Goal: Information Seeking & Learning: Find specific fact

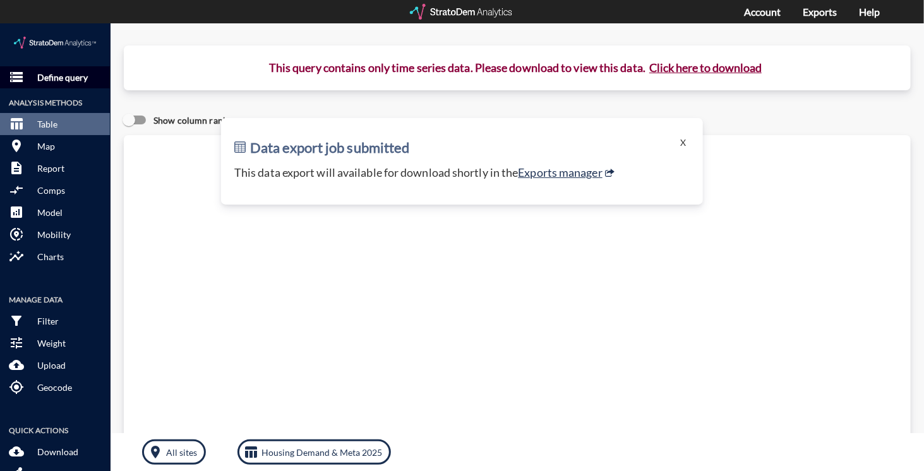
click p "Define query"
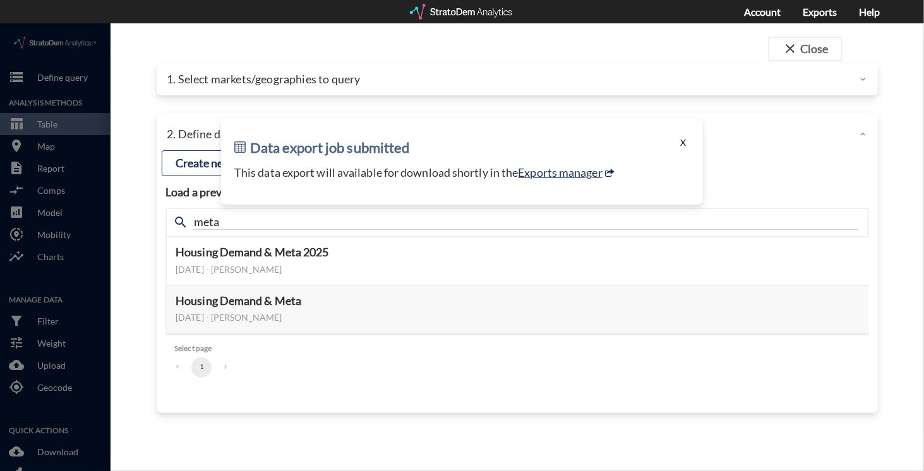
click button "X"
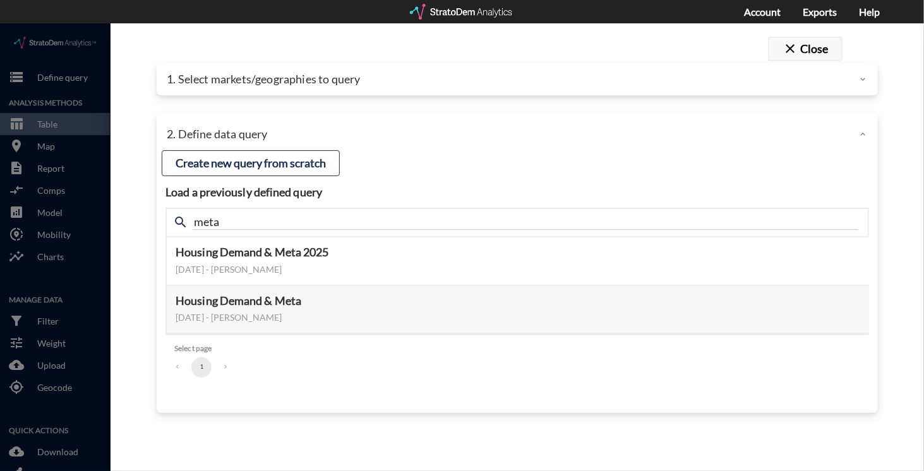
click button "close Close"
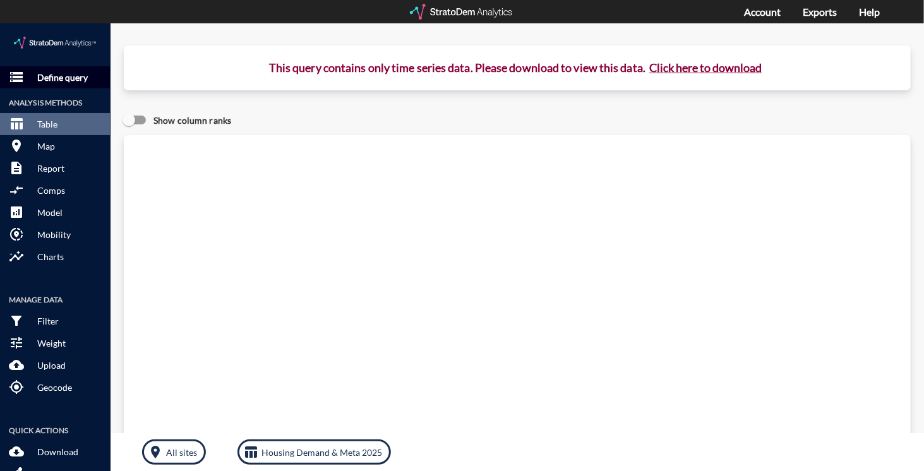
click p "Define query"
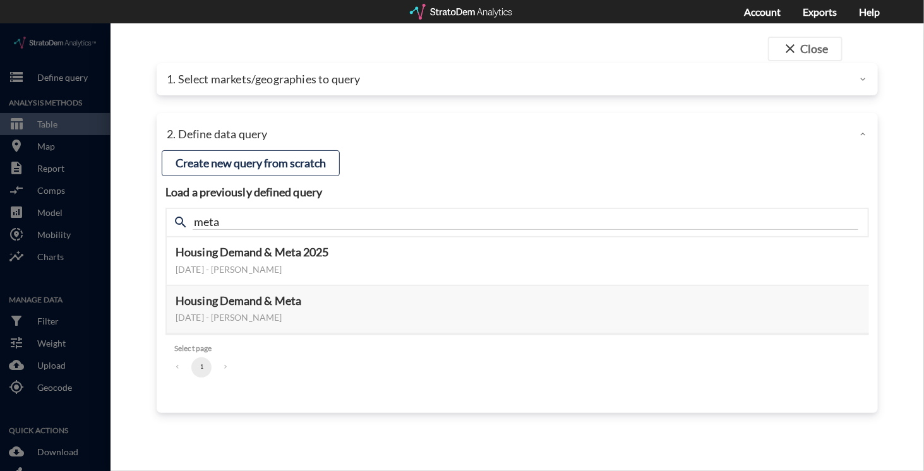
click p "1. Select markets/geographies to query"
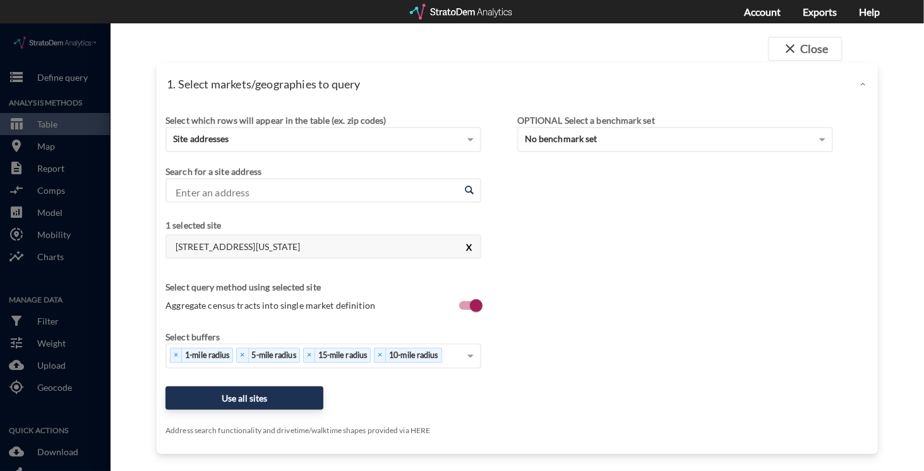
click button "X"
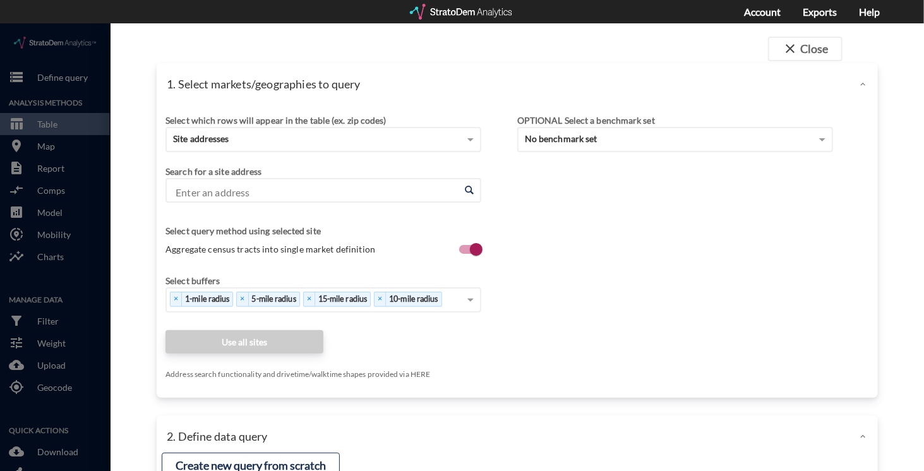
click input "Enter an address"
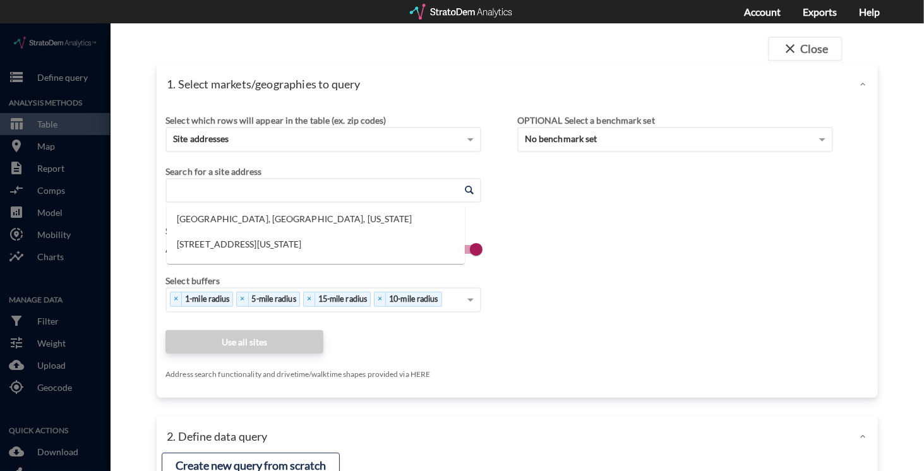
paste input "[STREET_ADDRESS]"
click li "[STREET_ADDRESS][US_STATE]"
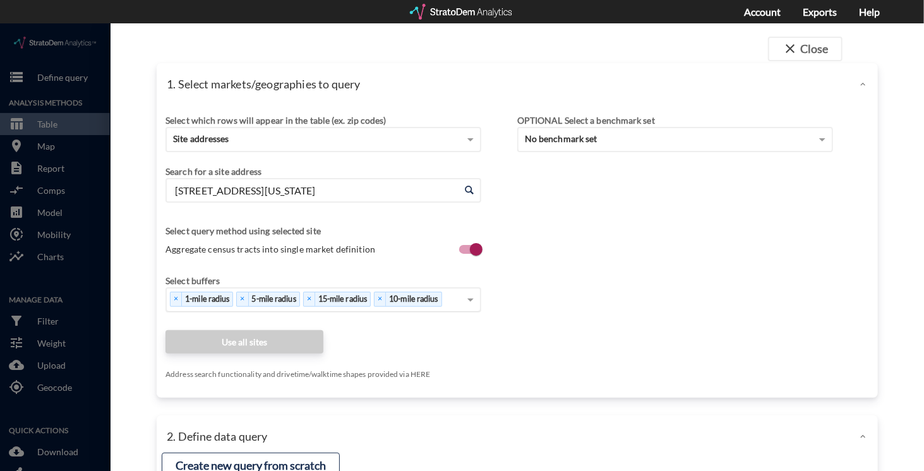
scroll to position [125, 0]
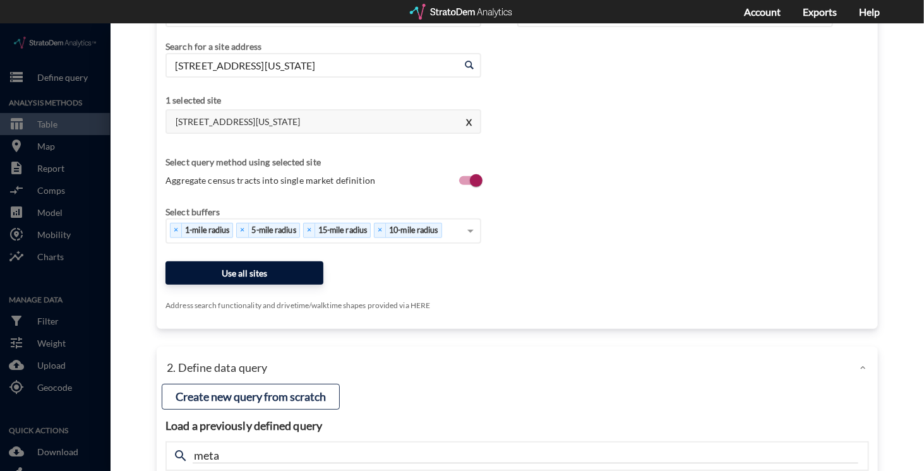
type input "[STREET_ADDRESS][US_STATE]"
click button "Use all sites"
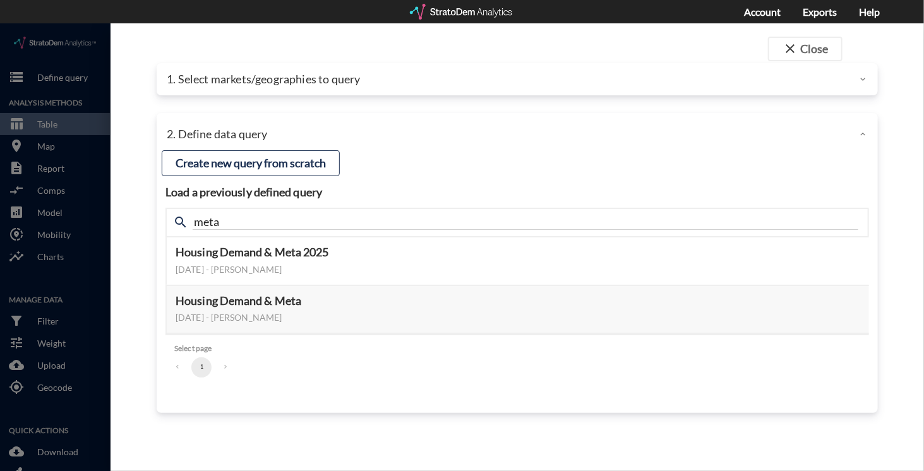
scroll to position [0, 0]
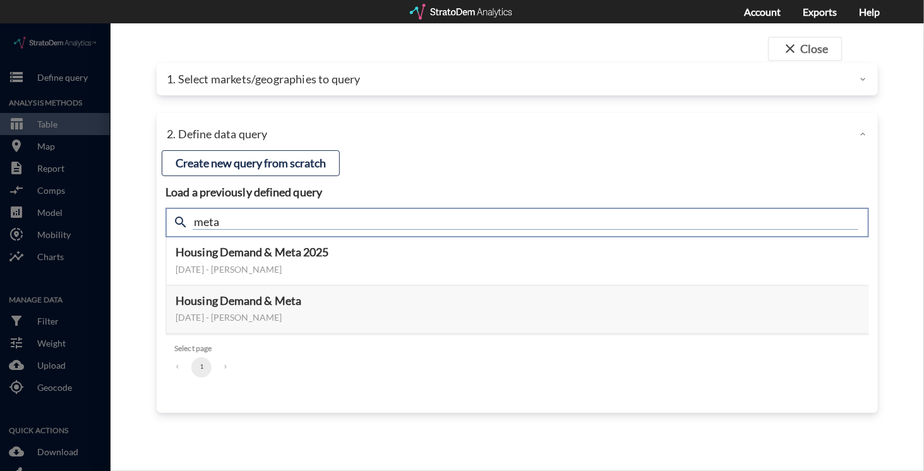
drag, startPoint x: 244, startPoint y: 205, endPoint x: 181, endPoint y: 198, distance: 64.1
click div "search meta"
type input "ulirr"
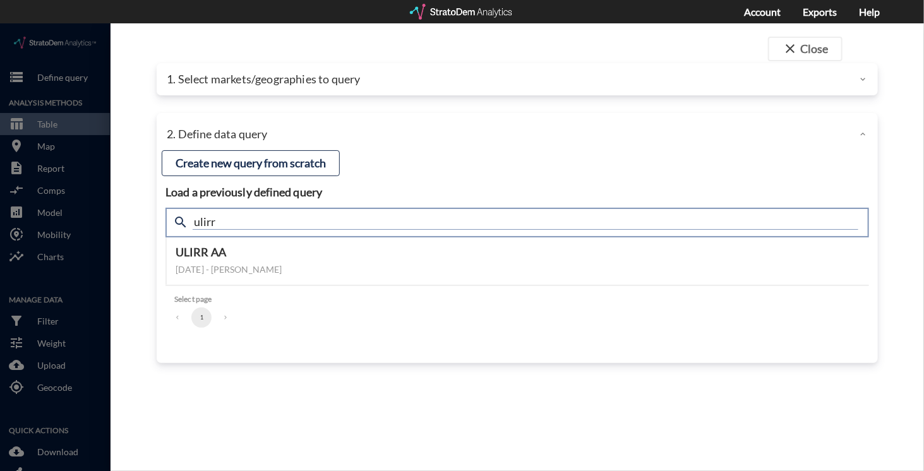
drag, startPoint x: 271, startPoint y: 197, endPoint x: 174, endPoint y: 191, distance: 97.4
click div "search ulirr"
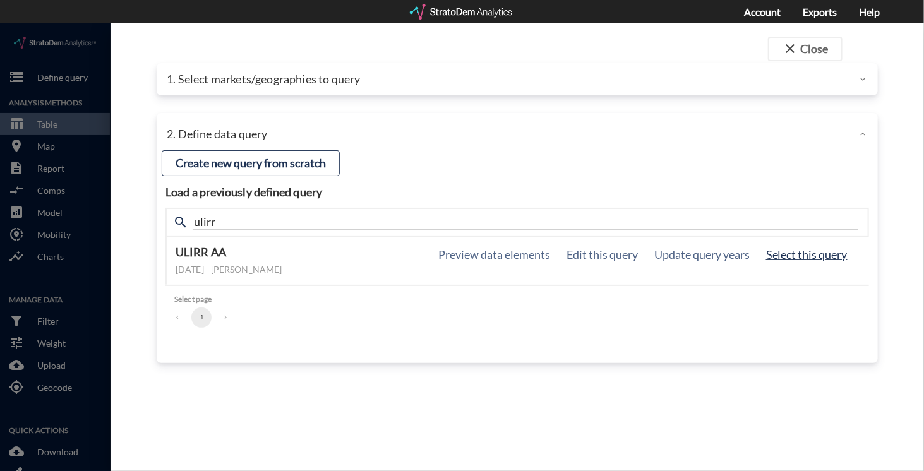
click button "Select this query"
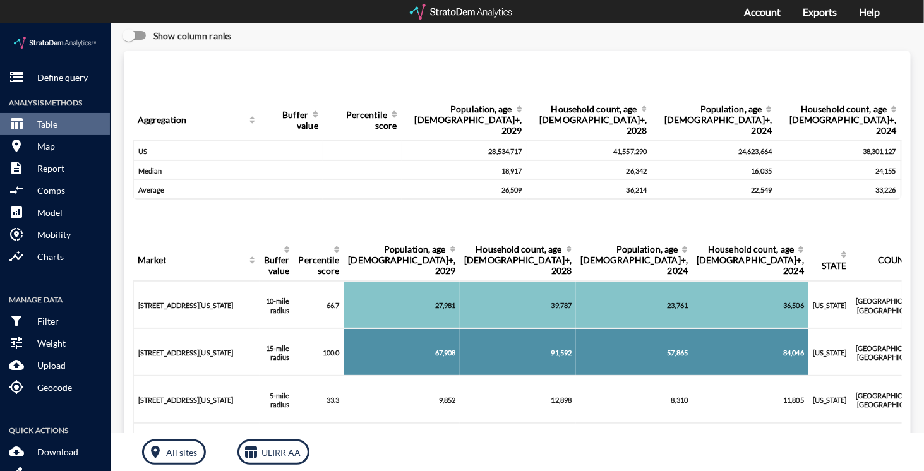
scroll to position [14, 0]
drag, startPoint x: 542, startPoint y: 268, endPoint x: 569, endPoint y: 269, distance: 27.8
click td "23,761"
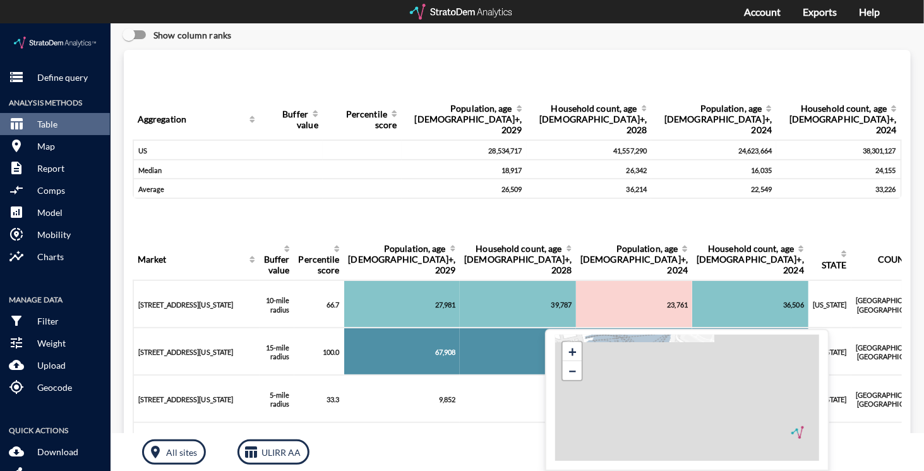
click div "27,981"
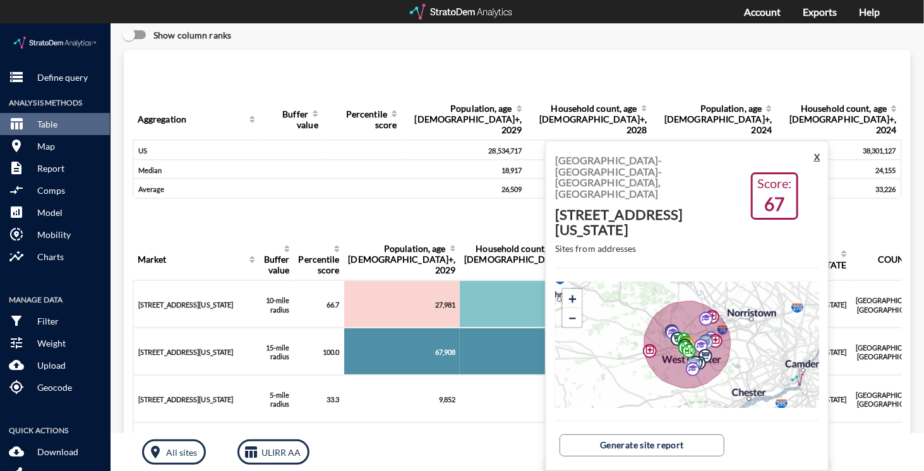
click button "X"
